Goal: Task Accomplishment & Management: Complete application form

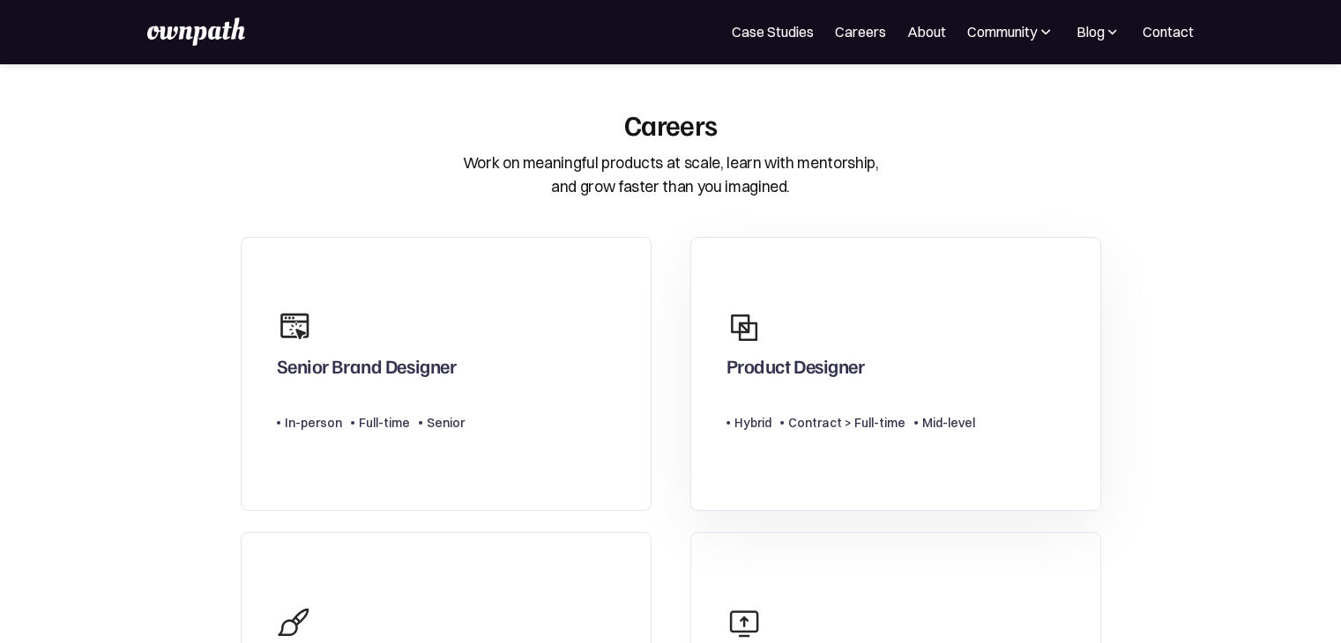
click at [780, 435] on div "Product Designer Type Level Hybrid Contract > Full-time Mid-level" at bounding box center [850, 373] width 249 height 145
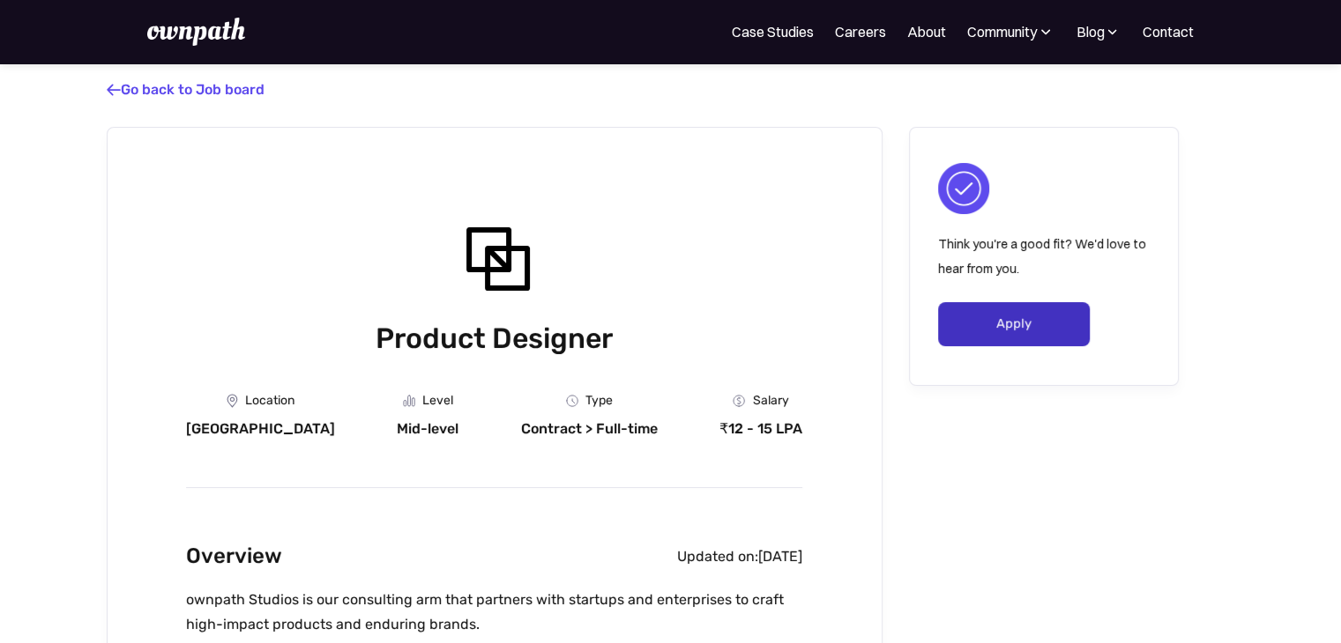
click at [981, 333] on link "Apply" at bounding box center [1014, 324] width 152 height 44
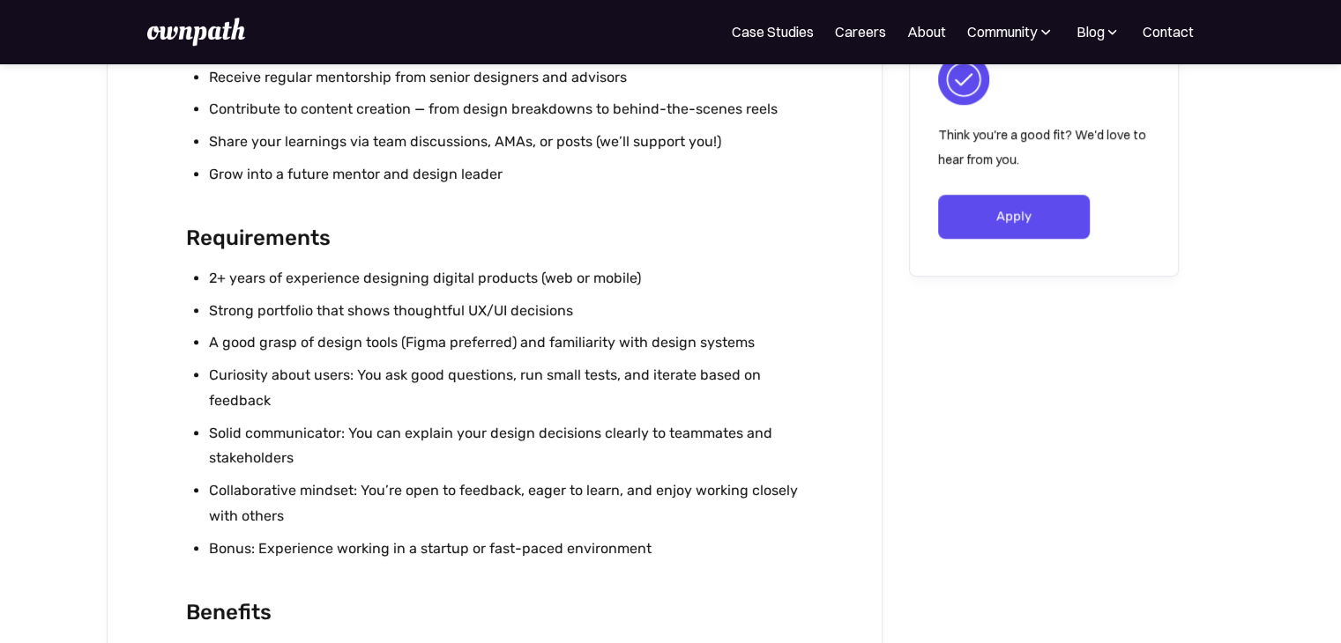
scroll to position [1562, 0]
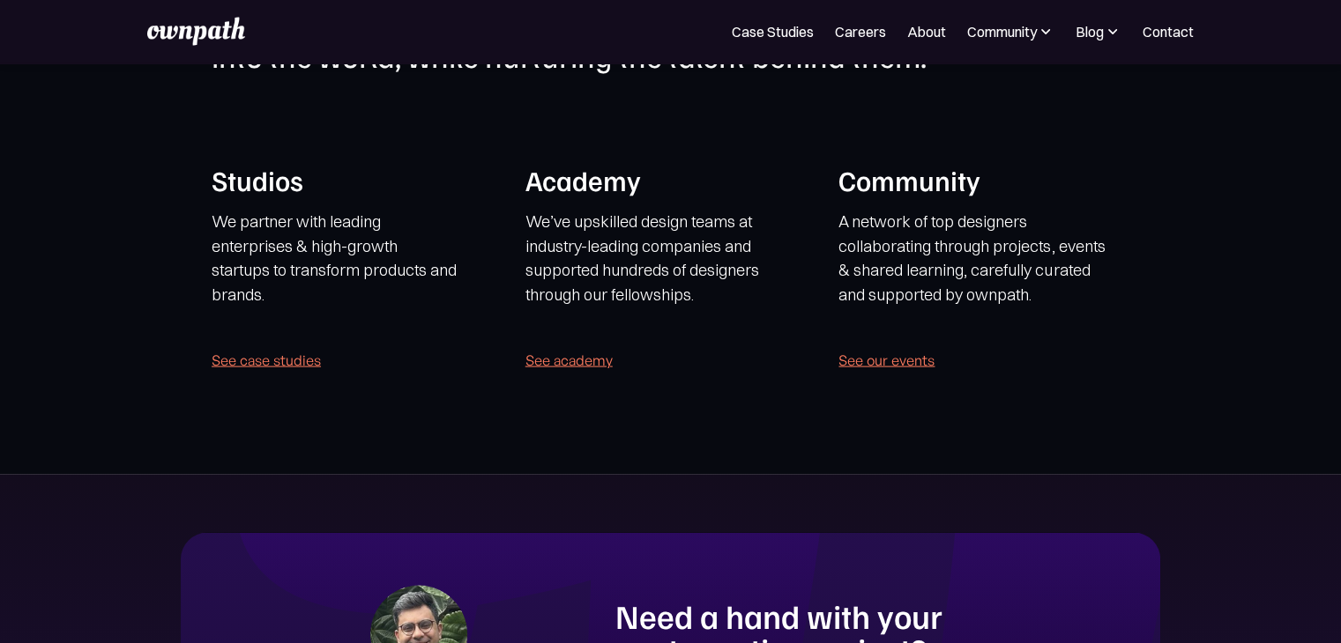
scroll to position [3575, 0]
